Goal: Task Accomplishment & Management: Complete application form

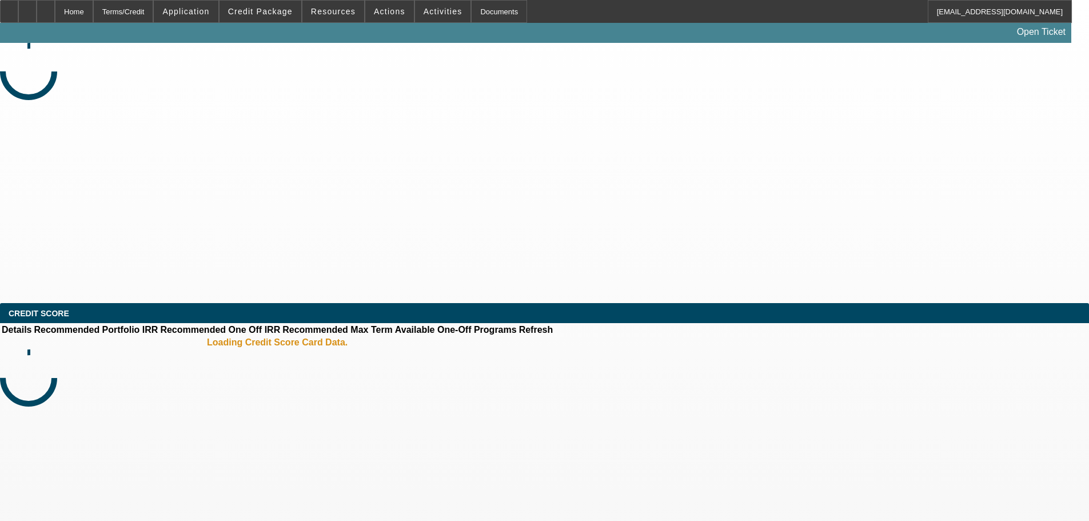
select select "0"
select select "2"
select select "0.1"
select select "4"
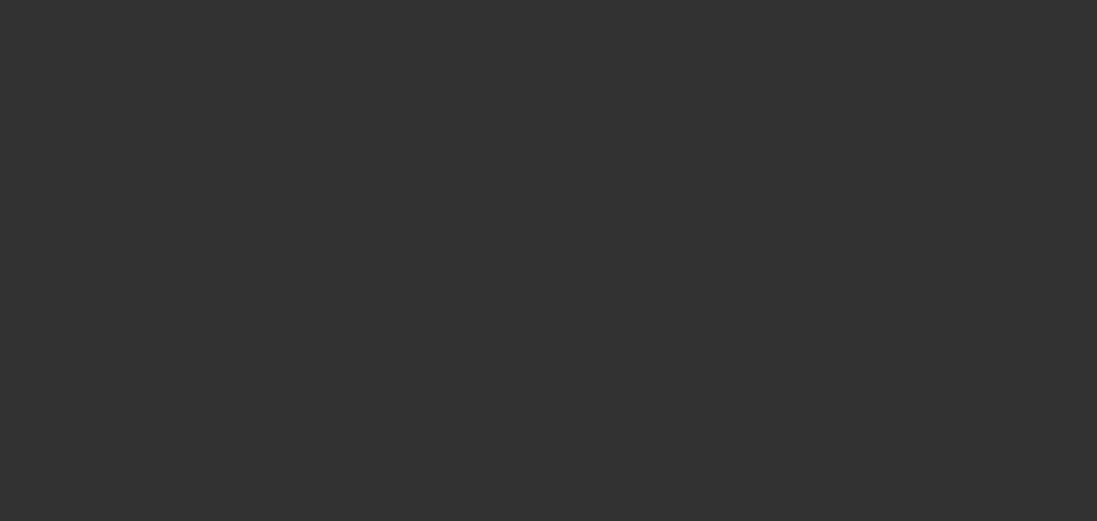
select select "0"
select select "2"
select select "0.1"
select select "4"
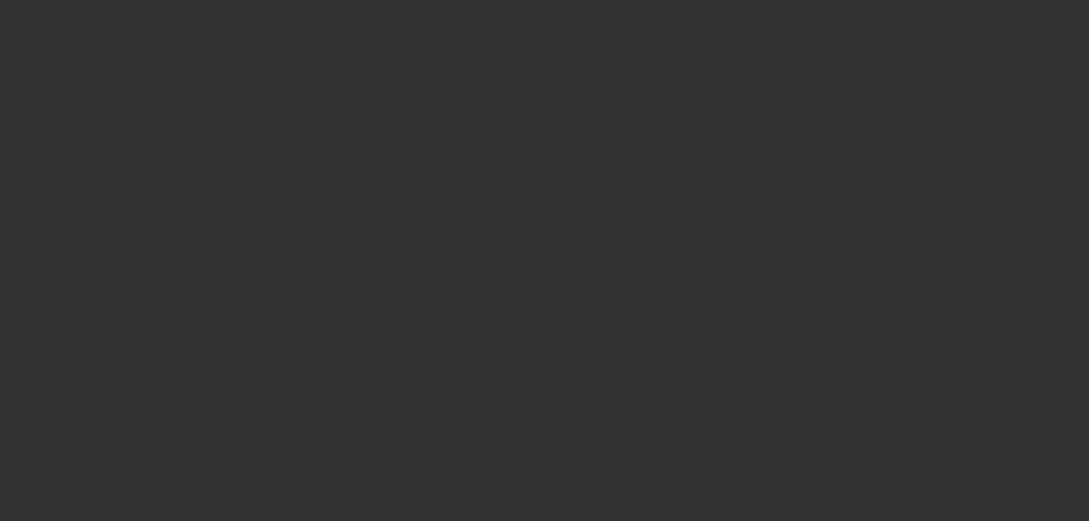
select select "0"
select select "2"
select select "0.1"
select select "4"
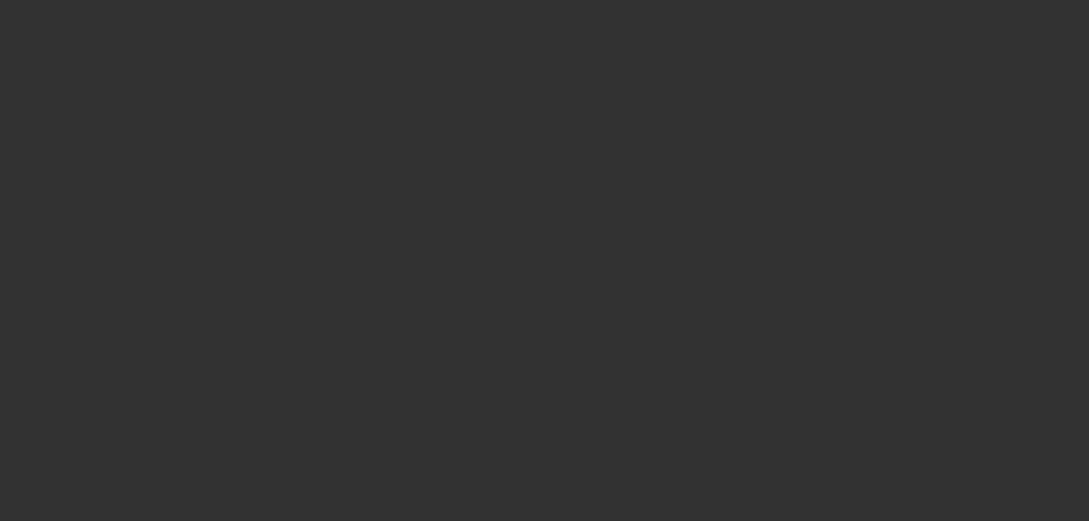
select select "0"
select select "2"
select select "0.1"
select select "4"
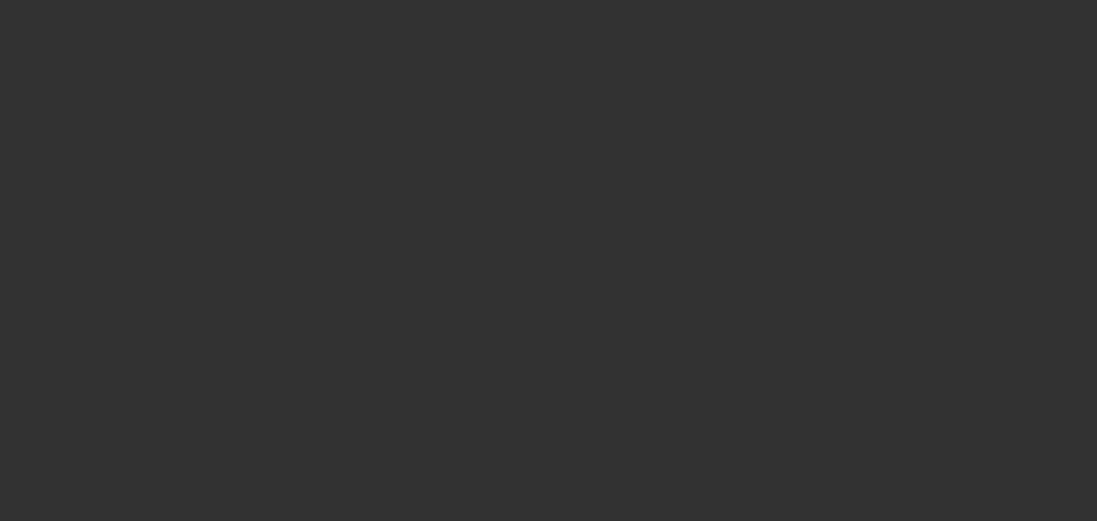
select select "0"
select select "2"
select select "0.1"
select select "2"
select select "4"
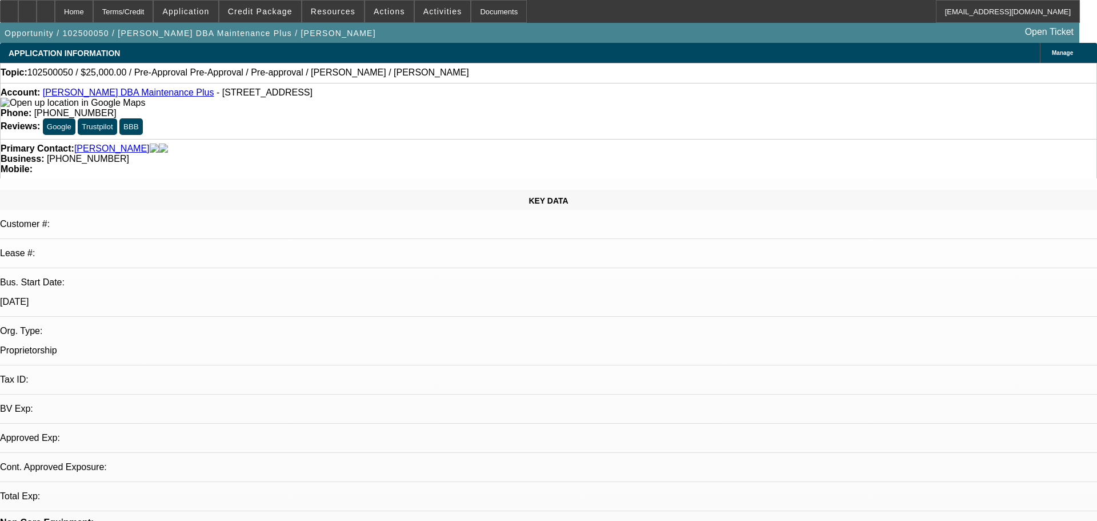
select select "0"
select select "2"
select select "0"
select select "6"
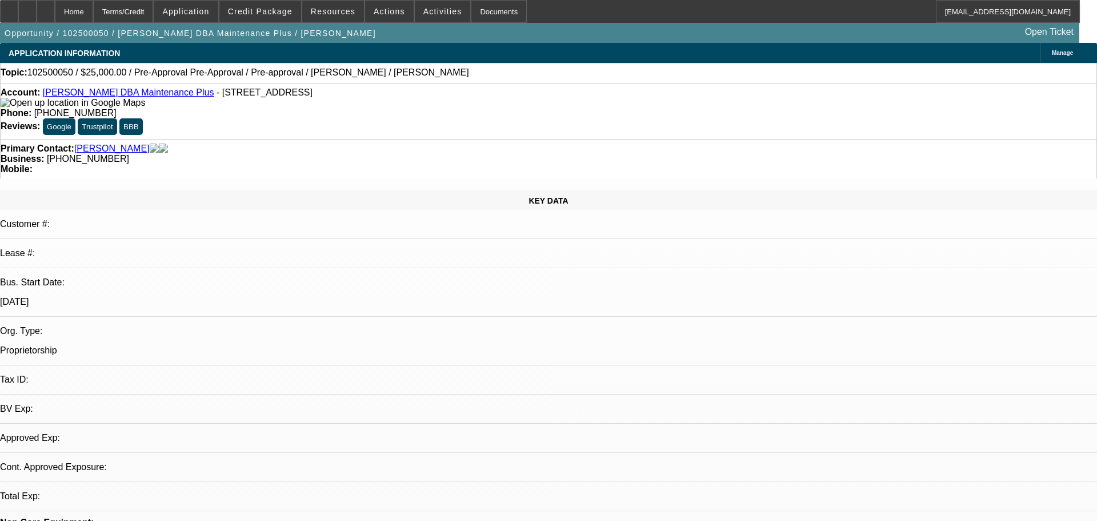
select select "0"
select select "2"
select select "0"
select select "6"
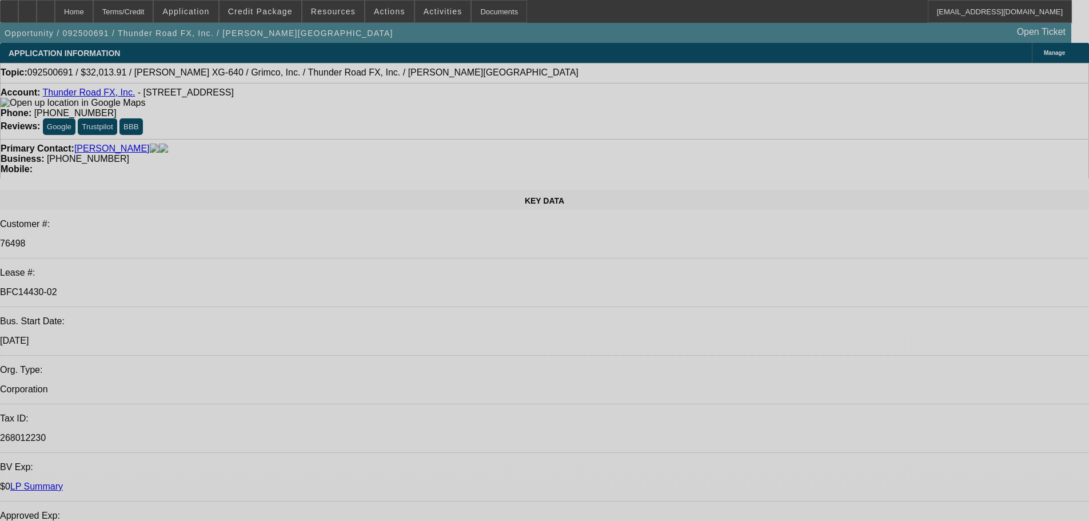
select select "0"
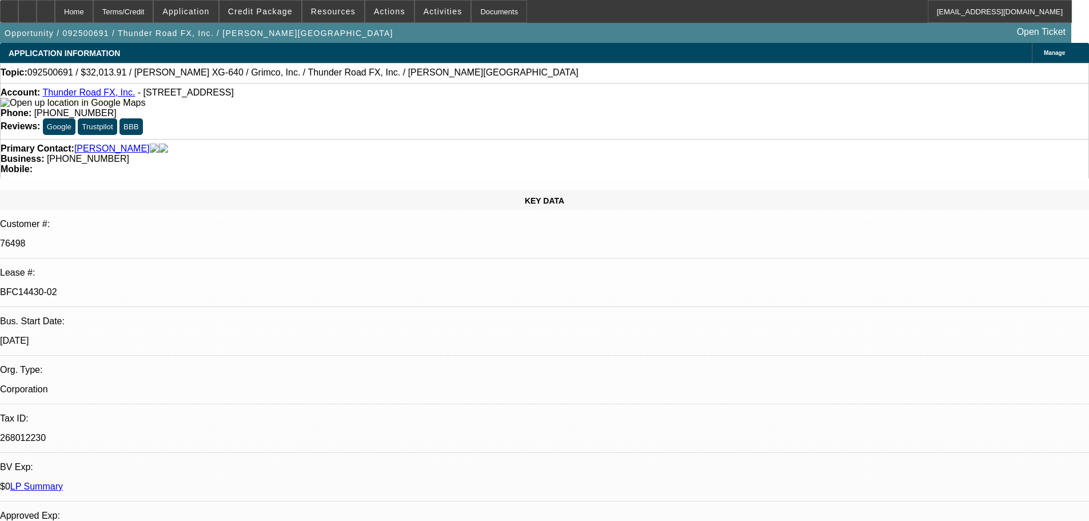
select select "0"
select select "3"
select select "0"
select select "2"
select select "0"
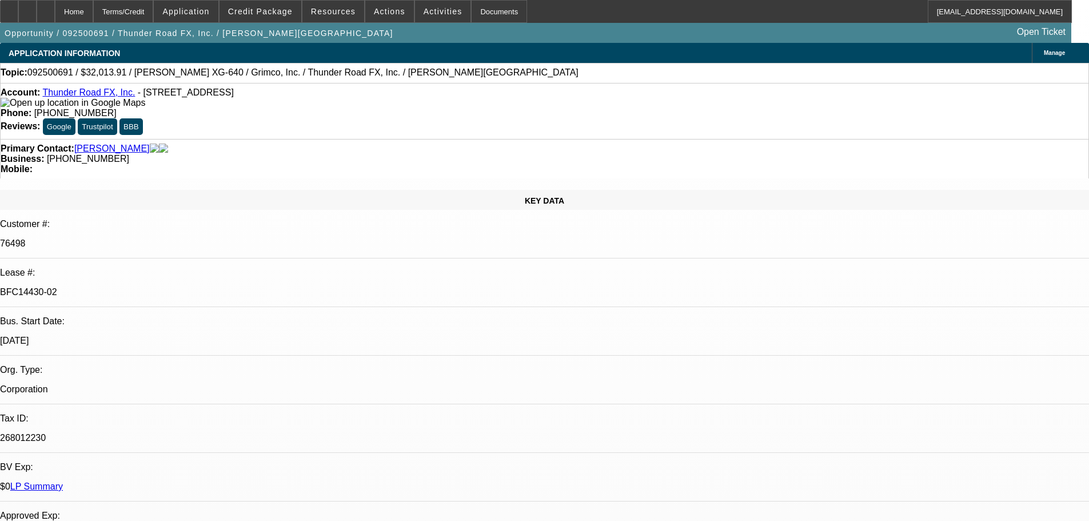
select select "0"
select select "3"
select select "0"
select select "2"
select select "0"
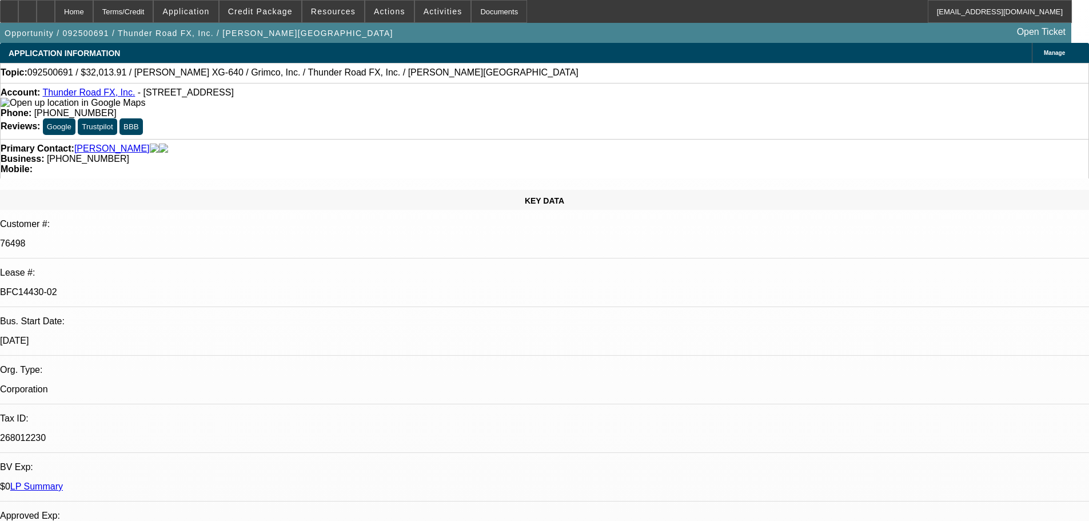
select select "0"
select select "2"
select select "0"
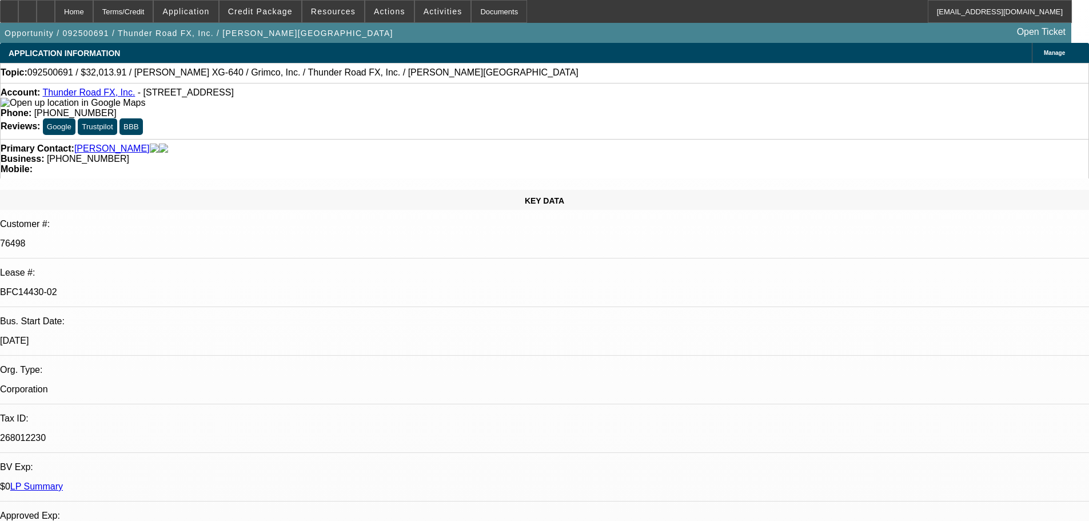
select select "0"
select select "2"
